Goal: Find specific page/section: Find specific page/section

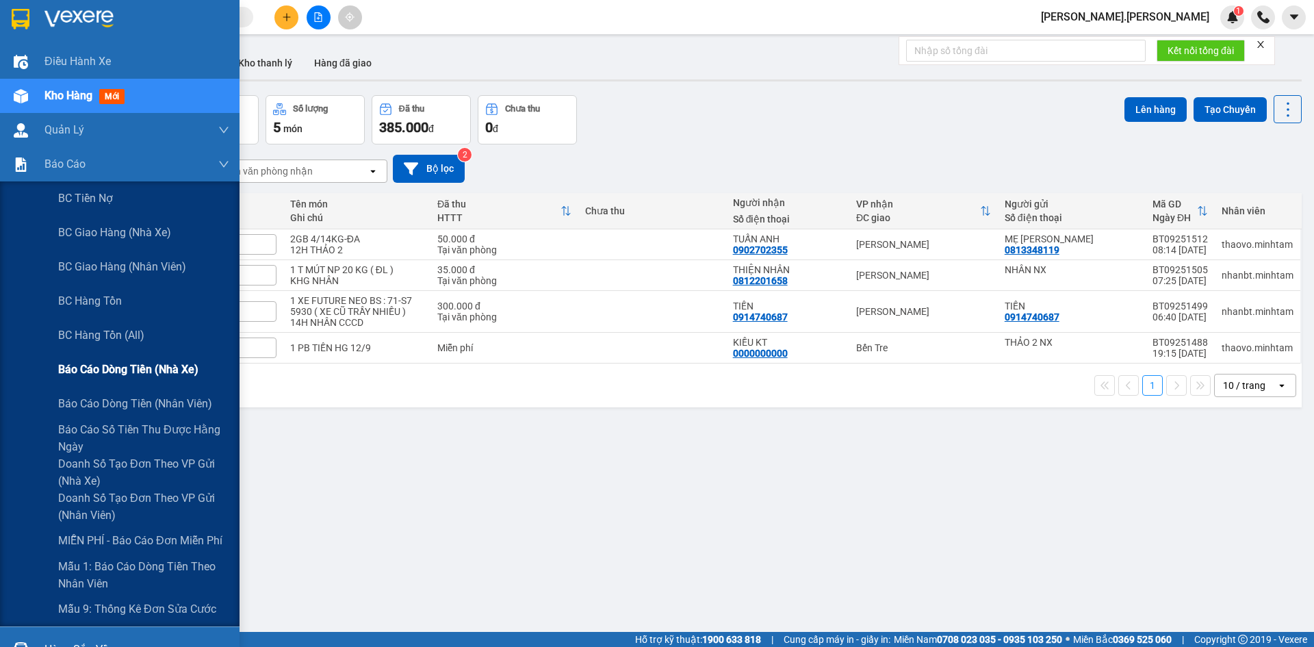
click at [165, 376] on span "Báo cáo dòng tiền (nhà xe)" at bounding box center [128, 369] width 140 height 17
